Goal: Contribute content

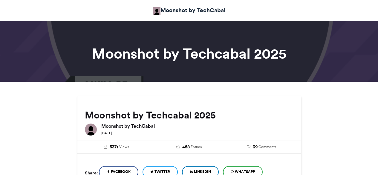
scroll to position [394, 0]
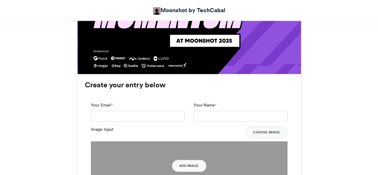
type input "**********"
click at [243, 114] on input "Your Name *" at bounding box center [241, 116] width 94 height 11
type input "**********"
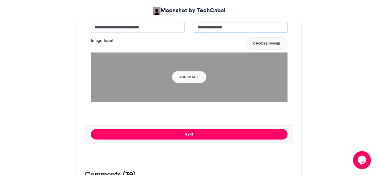
scroll to position [0, 0]
click at [194, 78] on button "Add Image" at bounding box center [189, 77] width 34 height 12
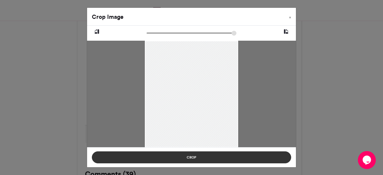
click at [139, 157] on button "Crop" at bounding box center [191, 157] width 199 height 12
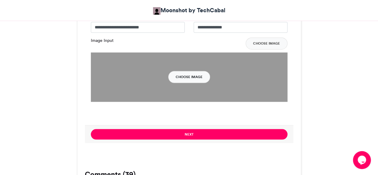
click at [193, 79] on button "Choose Image" at bounding box center [189, 77] width 42 height 12
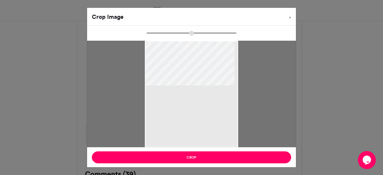
type input "******"
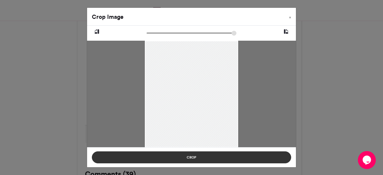
click at [123, 158] on button "Crop" at bounding box center [191, 157] width 199 height 12
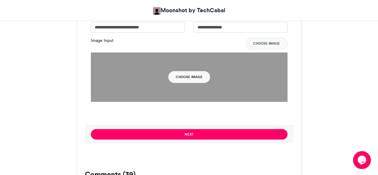
click at [174, 82] on button "Choose Image" at bounding box center [189, 77] width 42 height 12
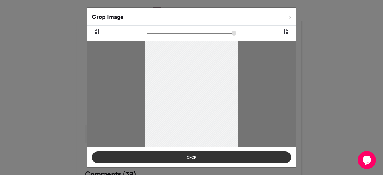
click at [150, 154] on button "Crop" at bounding box center [191, 157] width 199 height 12
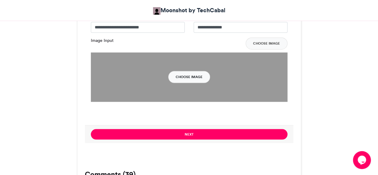
click at [178, 76] on button "Choose Image" at bounding box center [189, 77] width 42 height 12
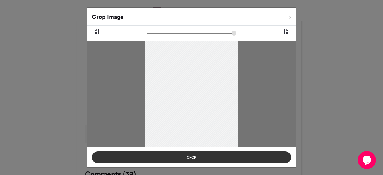
click at [153, 156] on button "Crop" at bounding box center [191, 157] width 199 height 12
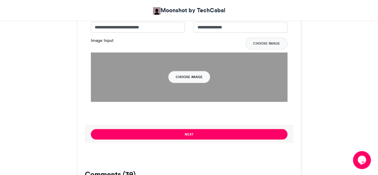
click at [179, 74] on button "Choose Image" at bounding box center [189, 77] width 42 height 12
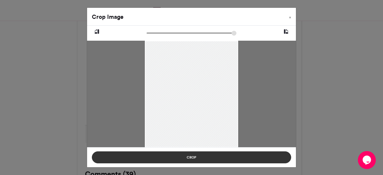
click at [152, 159] on button "Crop" at bounding box center [191, 157] width 199 height 12
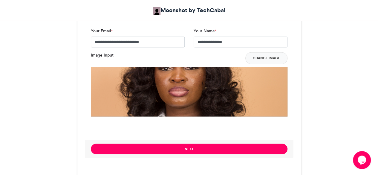
scroll to position [467, 0]
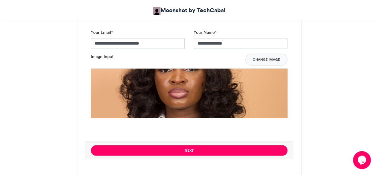
click at [242, 98] on img at bounding box center [189, 166] width 197 height 197
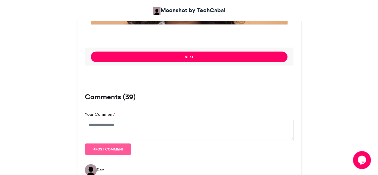
scroll to position [561, 0]
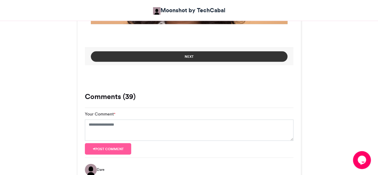
click at [271, 58] on button "Next" at bounding box center [189, 56] width 197 height 10
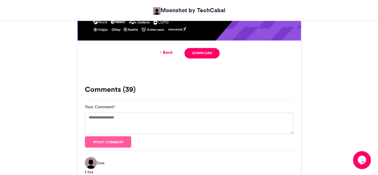
scroll to position [428, 0]
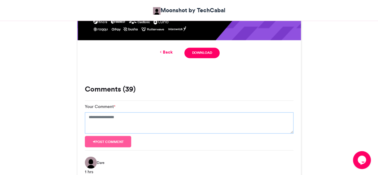
click at [228, 114] on textarea "Your Comment *" at bounding box center [189, 123] width 209 height 22
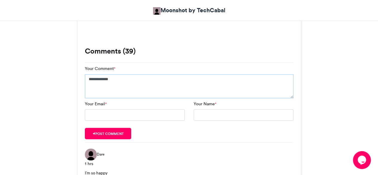
scroll to position [467, 0]
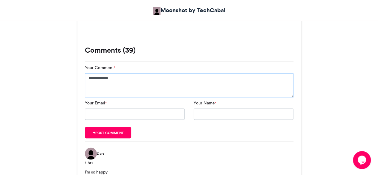
type textarea "**********"
click at [119, 134] on button "Post comment" at bounding box center [108, 132] width 47 height 11
type input "**********"
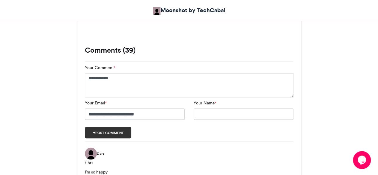
click at [107, 134] on button "Post comment" at bounding box center [108, 132] width 47 height 11
type input "**********"
click at [116, 132] on button "Post comment" at bounding box center [108, 132] width 47 height 11
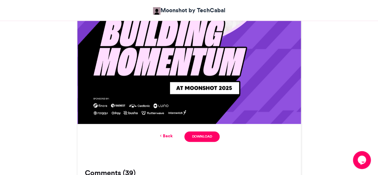
scroll to position [346, 0]
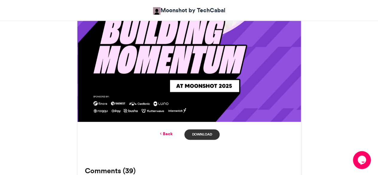
click at [204, 132] on link "Download" at bounding box center [202, 134] width 35 height 10
